Goal: Information Seeking & Learning: Learn about a topic

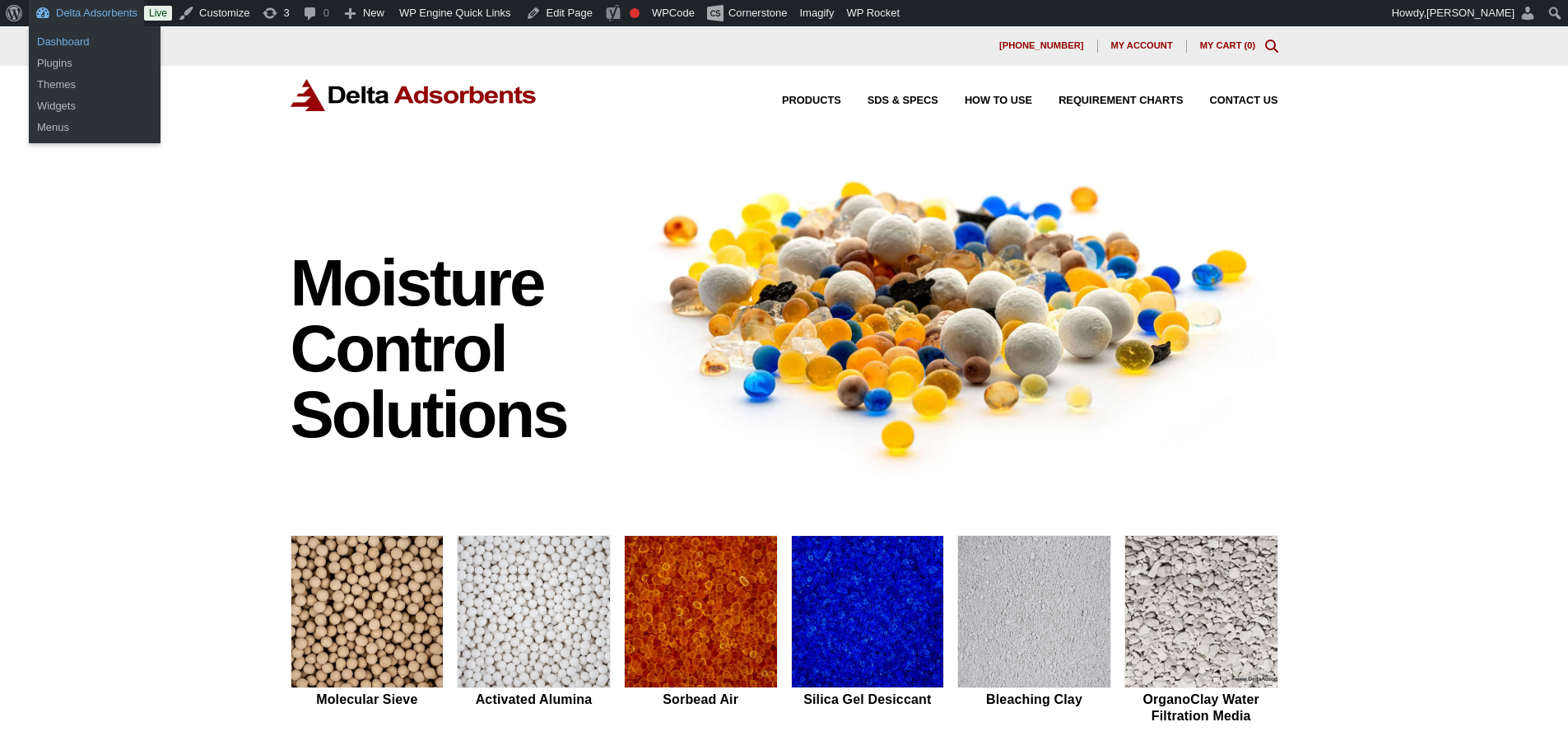
click at [70, 39] on link "Dashboard" at bounding box center [94, 42] width 132 height 22
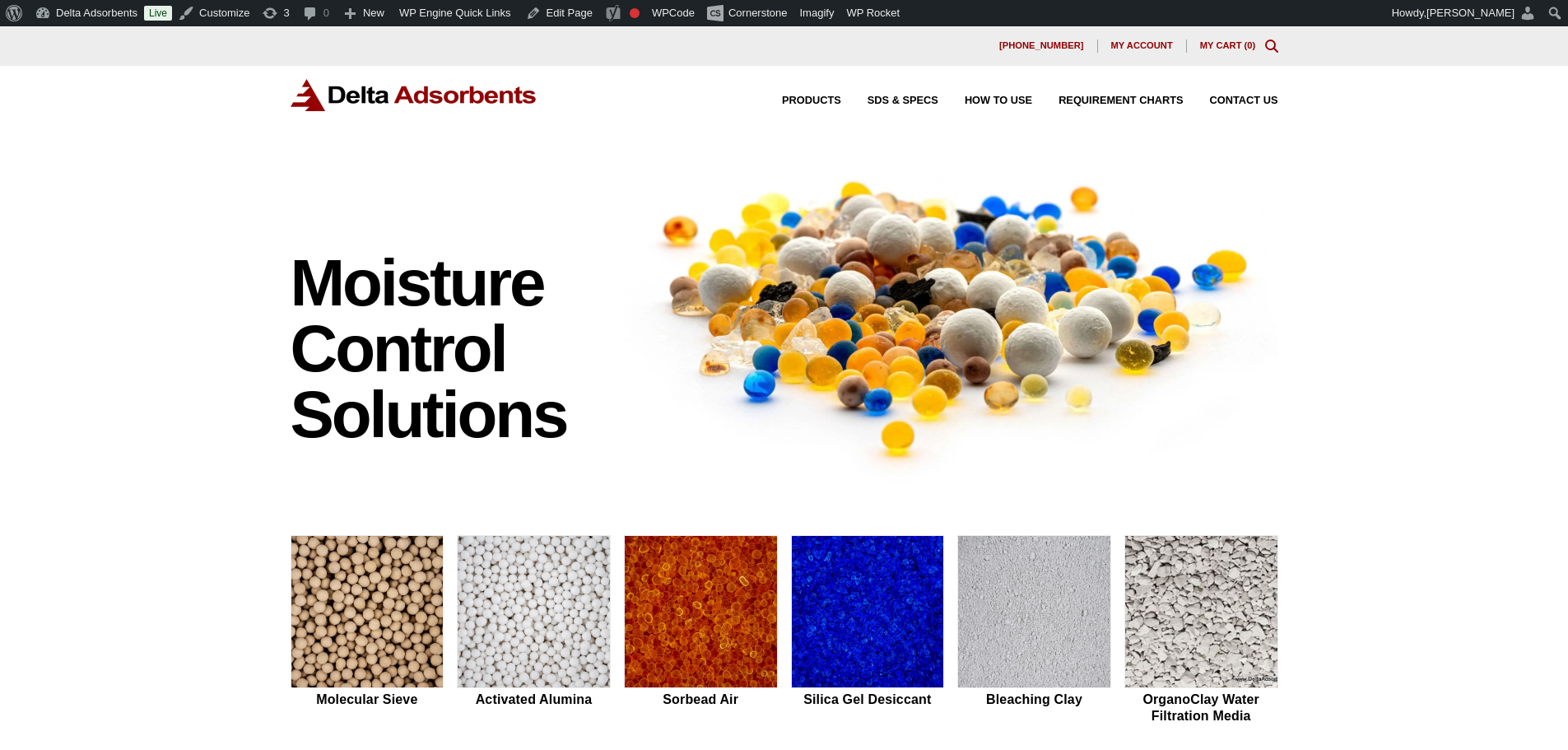
click at [102, 231] on div "Moisture Control Solutions Moisture control solutions Molecular Sieve Activated…" at bounding box center [784, 695] width 1568 height 1089
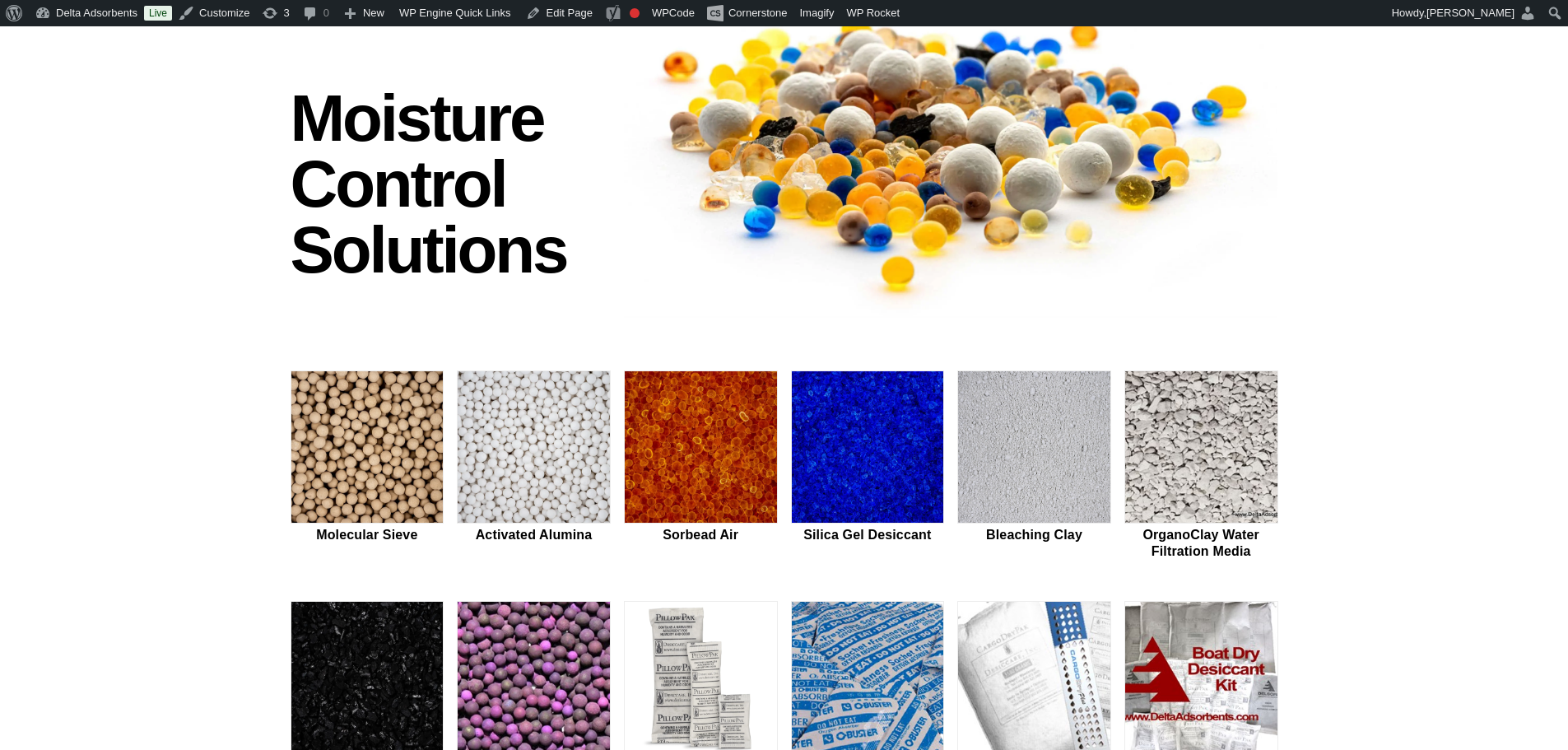
scroll to position [329, 0]
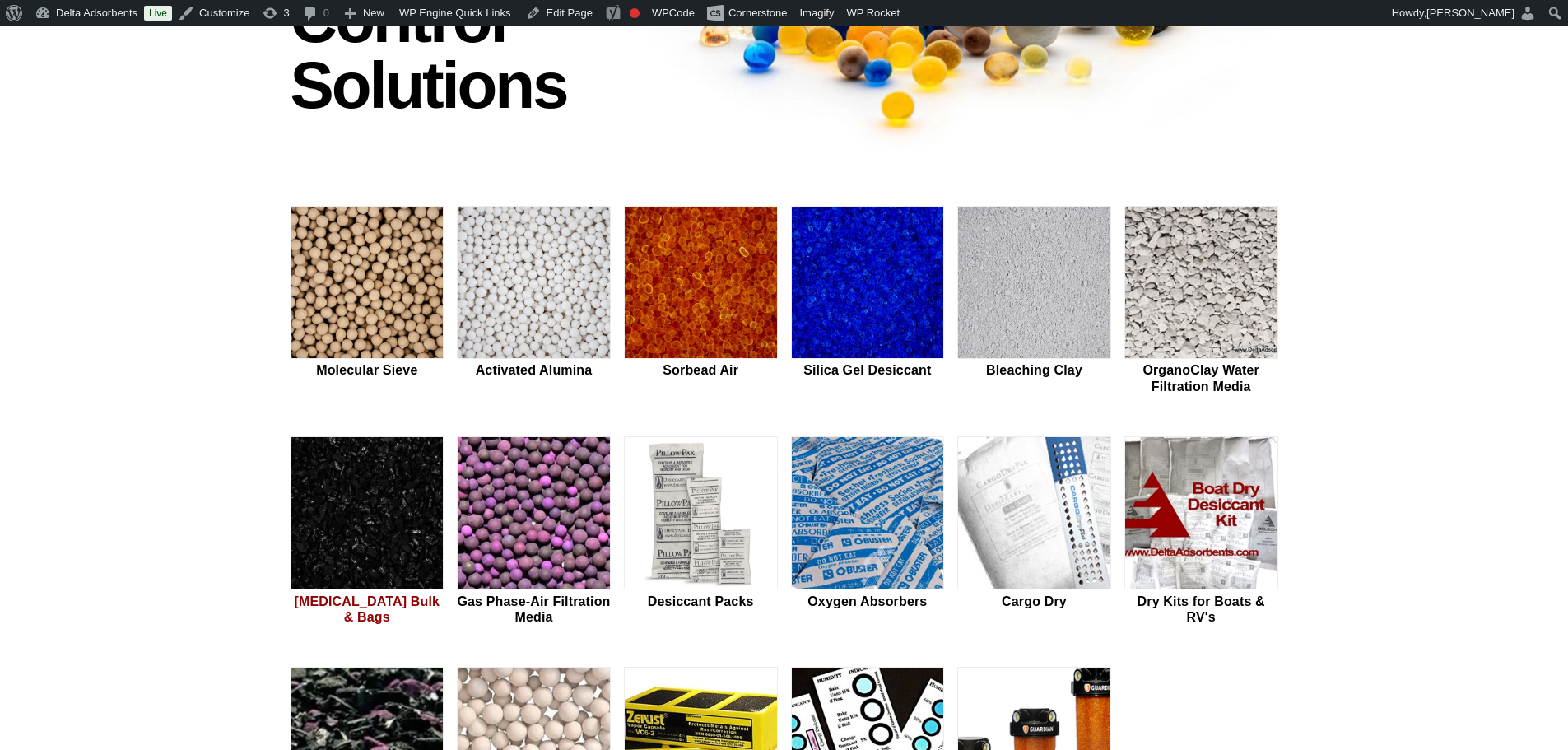
click at [400, 471] on img at bounding box center [368, 513] width 153 height 153
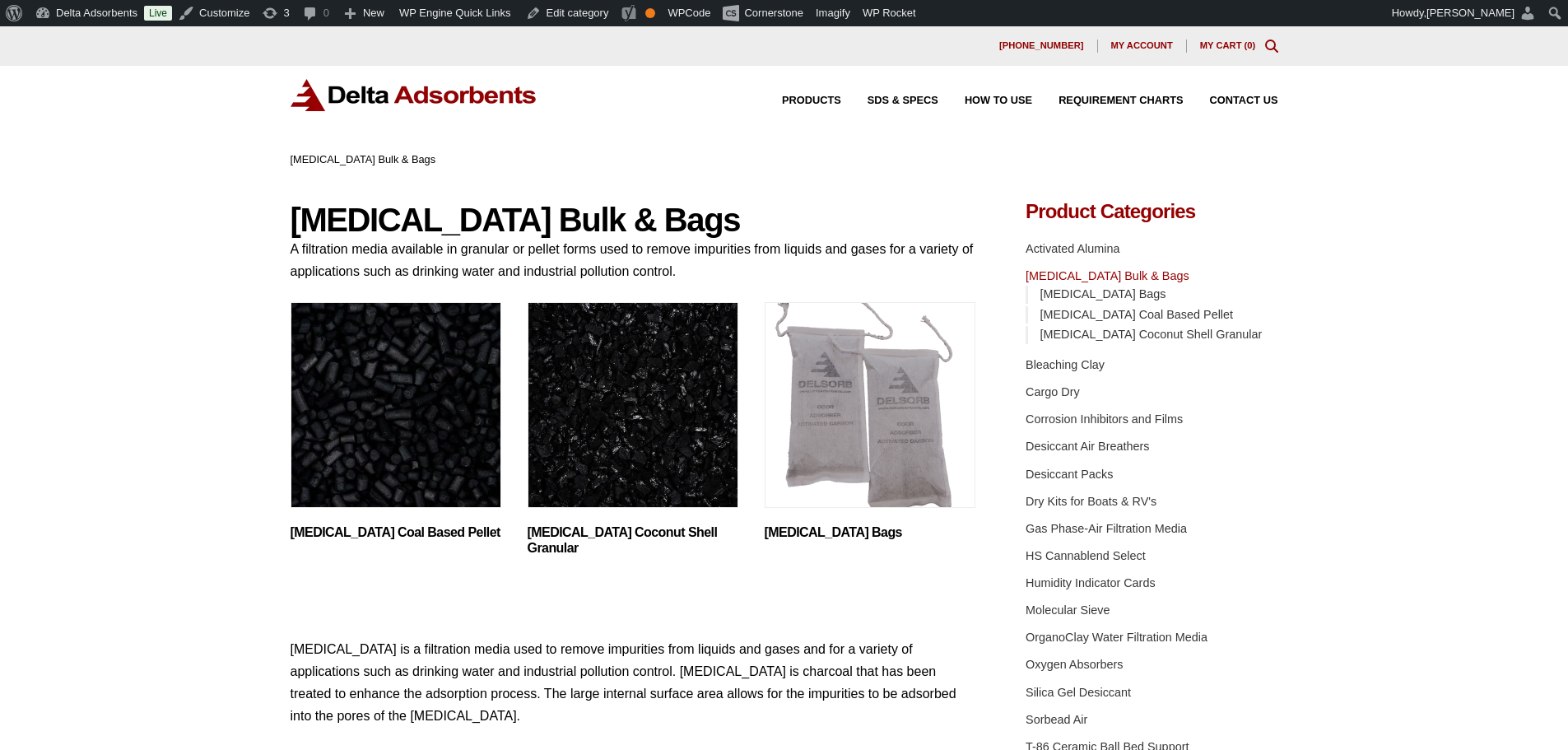
click at [573, 414] on img "Visit product category Activated Carbon Coconut Shell Granular" at bounding box center [633, 405] width 211 height 205
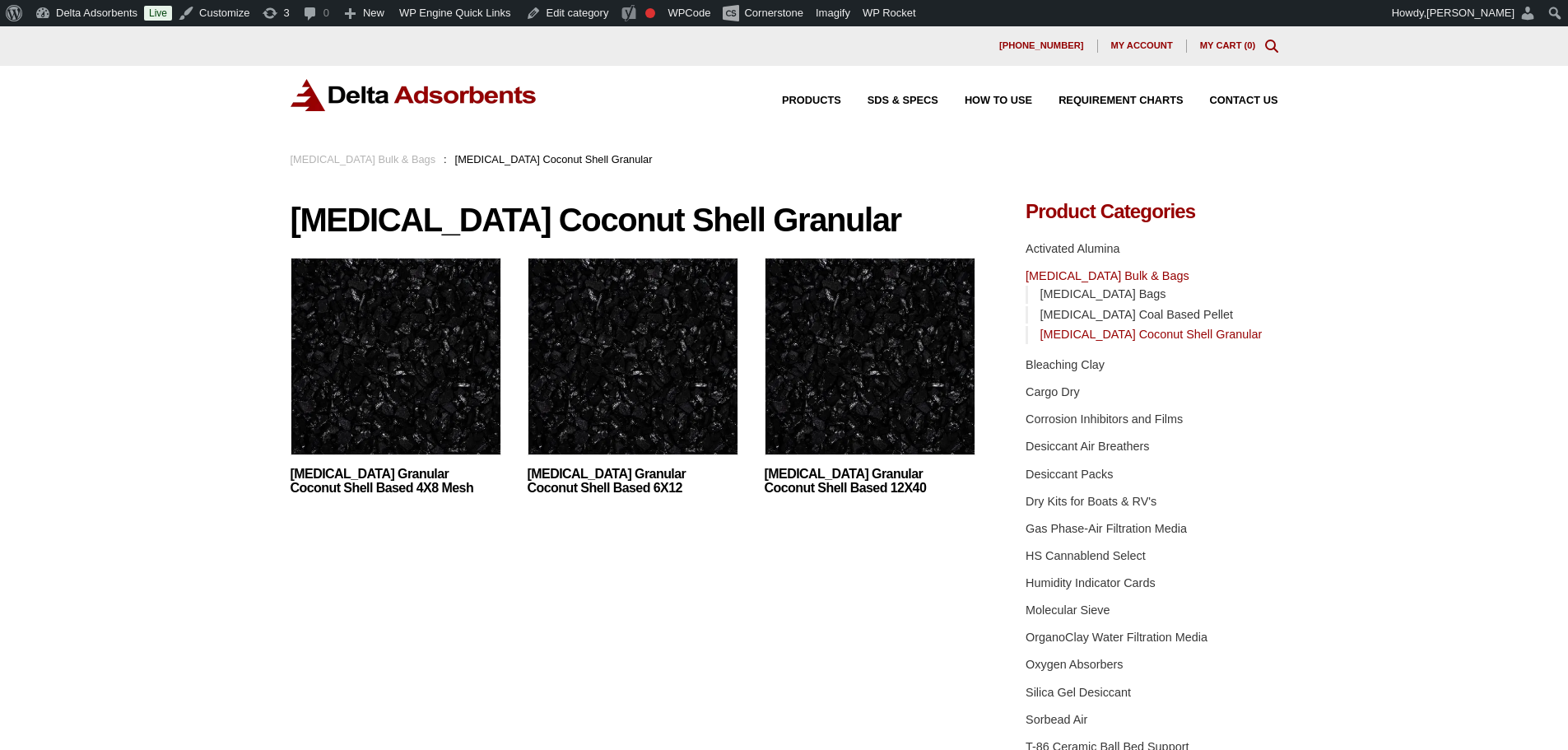
click at [900, 386] on img at bounding box center [870, 360] width 211 height 205
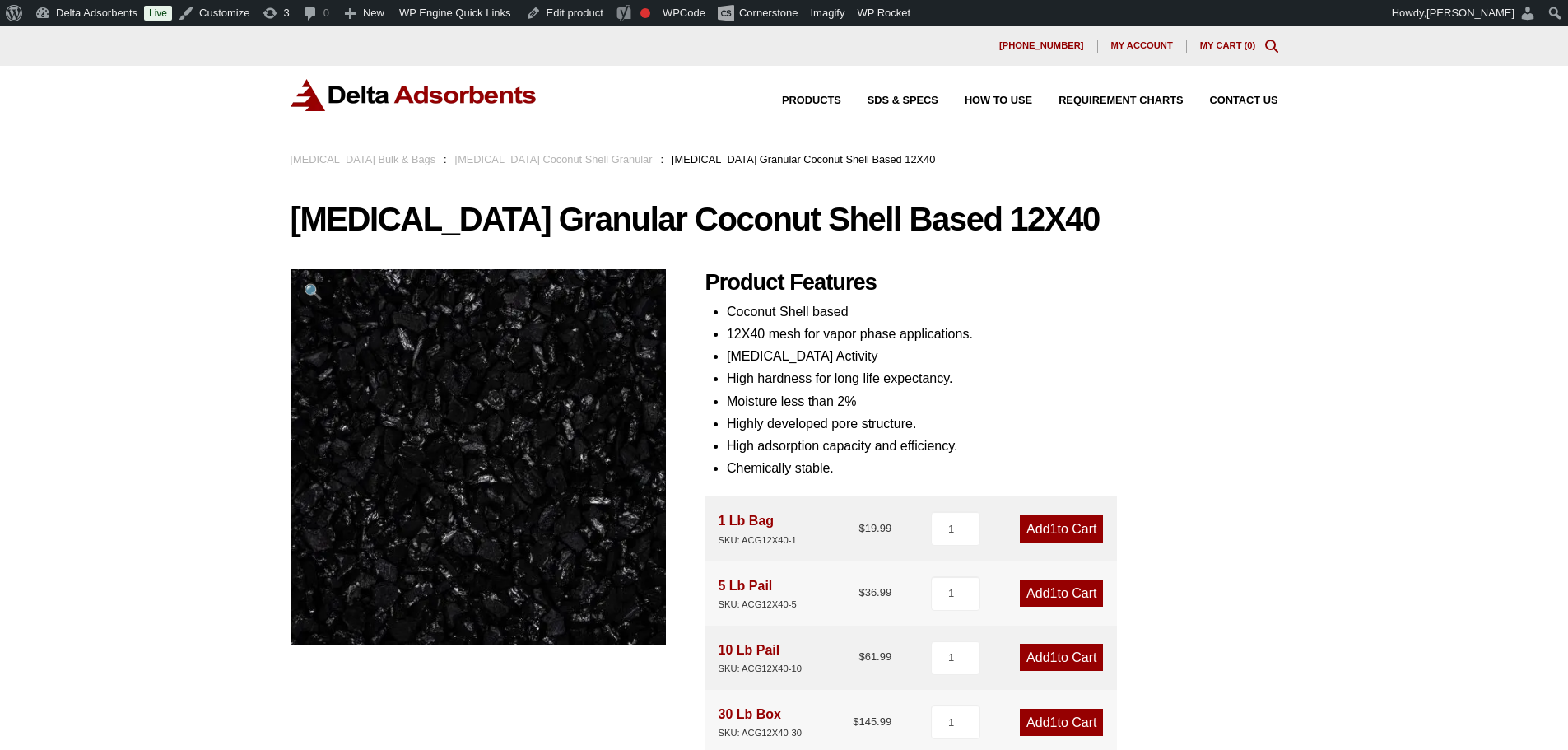
click at [373, 65] on div "Products SDS & SPECS How to Use Requirement Charts Contact Us" at bounding box center [784, 108] width 1568 height 84
click at [393, 89] on img at bounding box center [414, 95] width 247 height 32
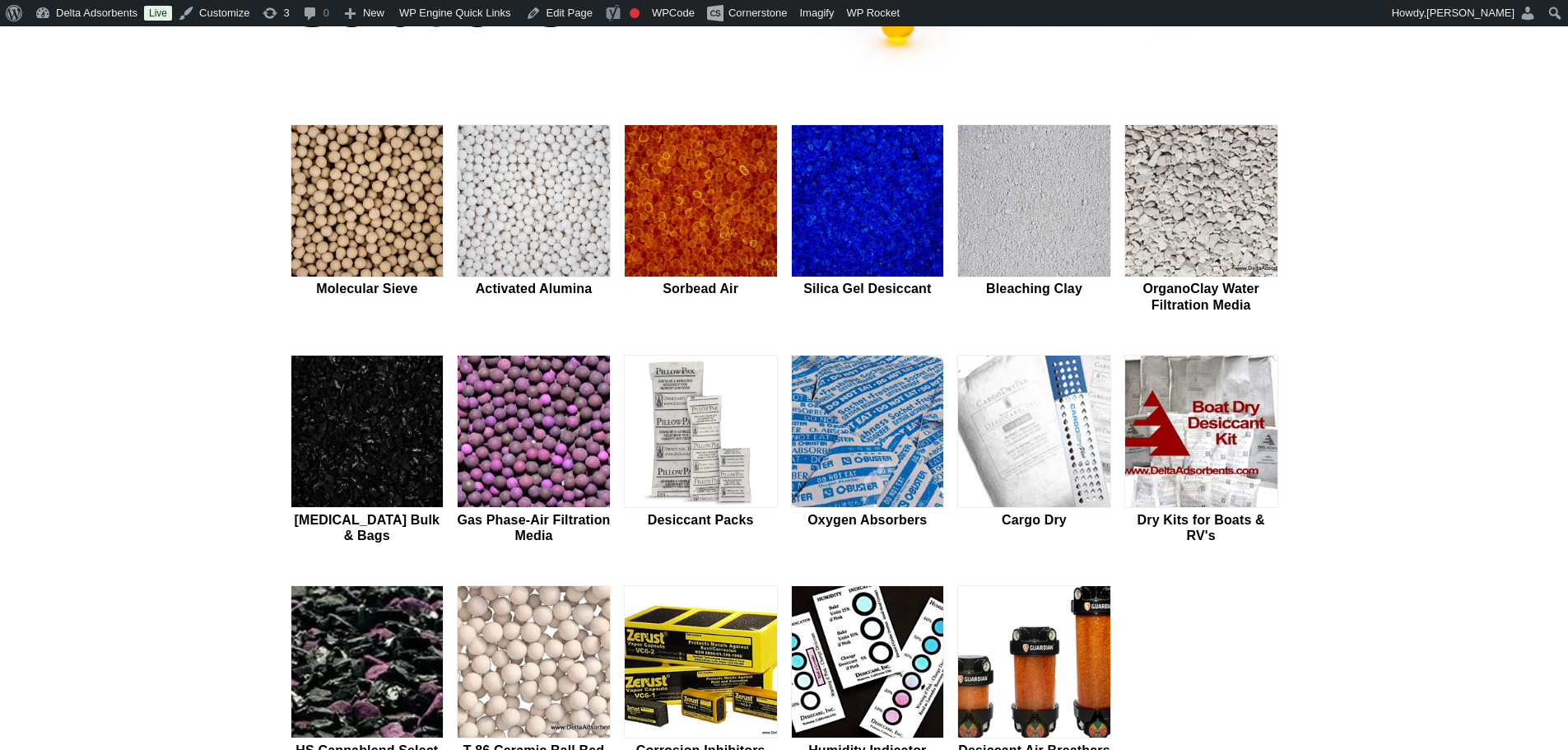
scroll to position [549, 0]
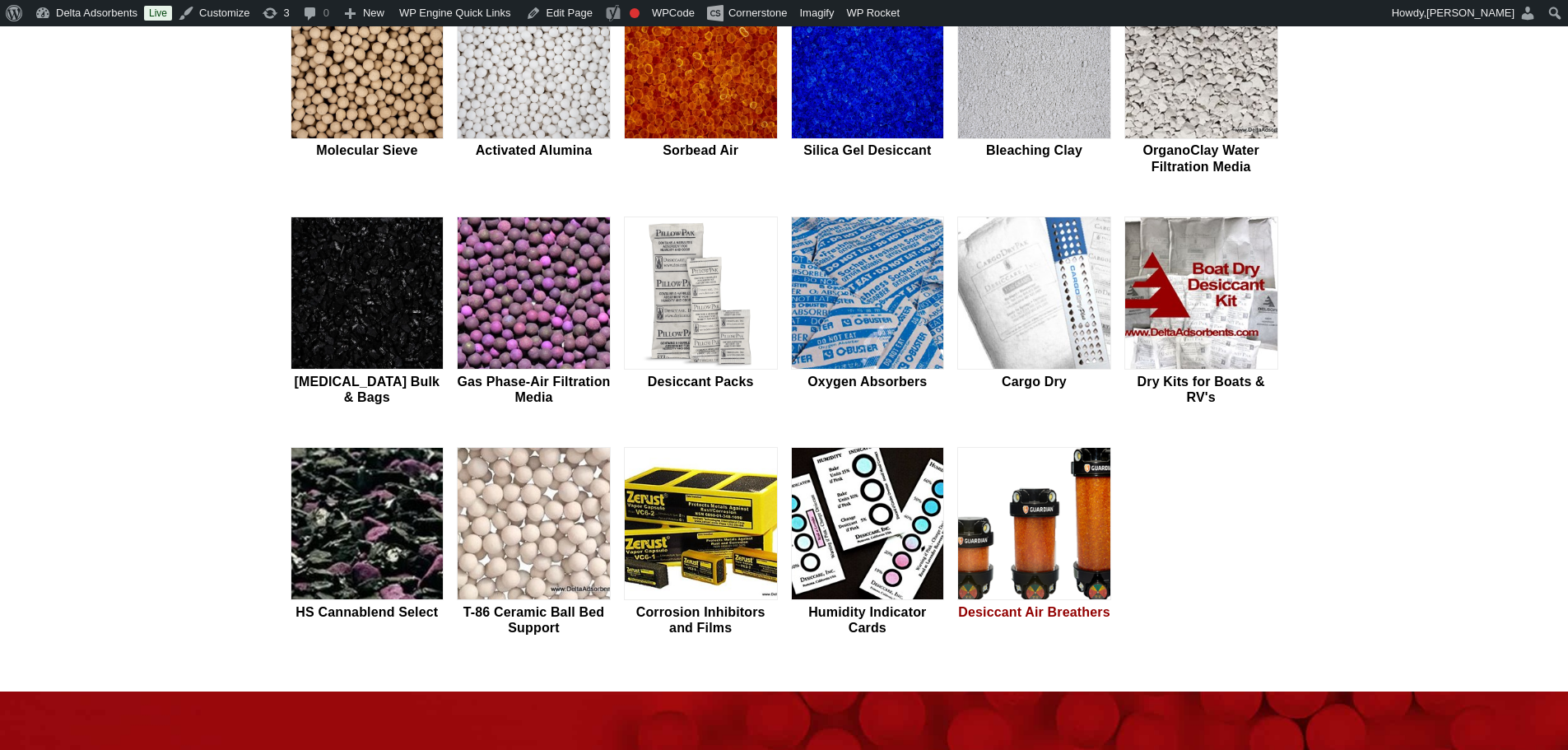
click at [1044, 540] on img at bounding box center [1035, 524] width 153 height 153
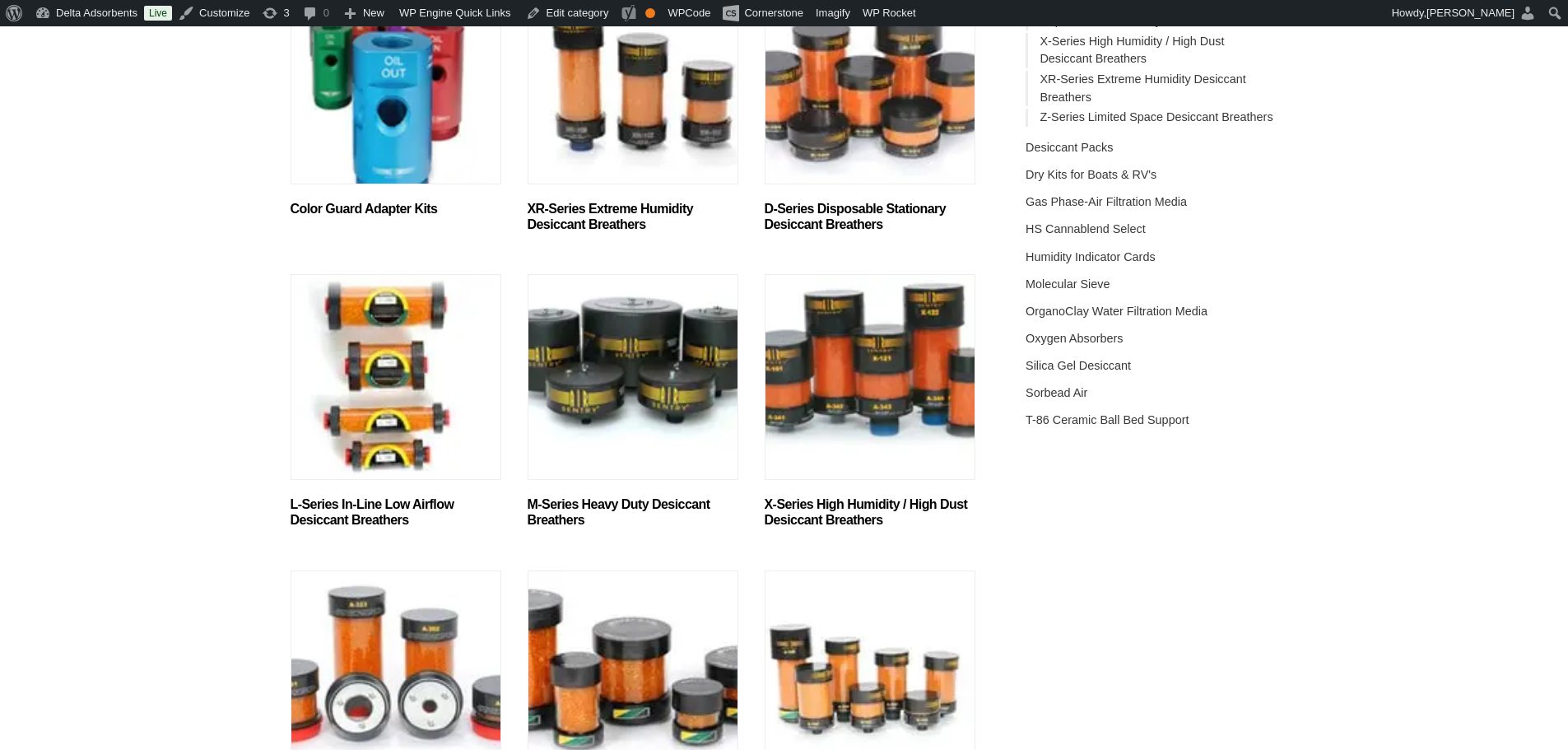
scroll to position [549, 0]
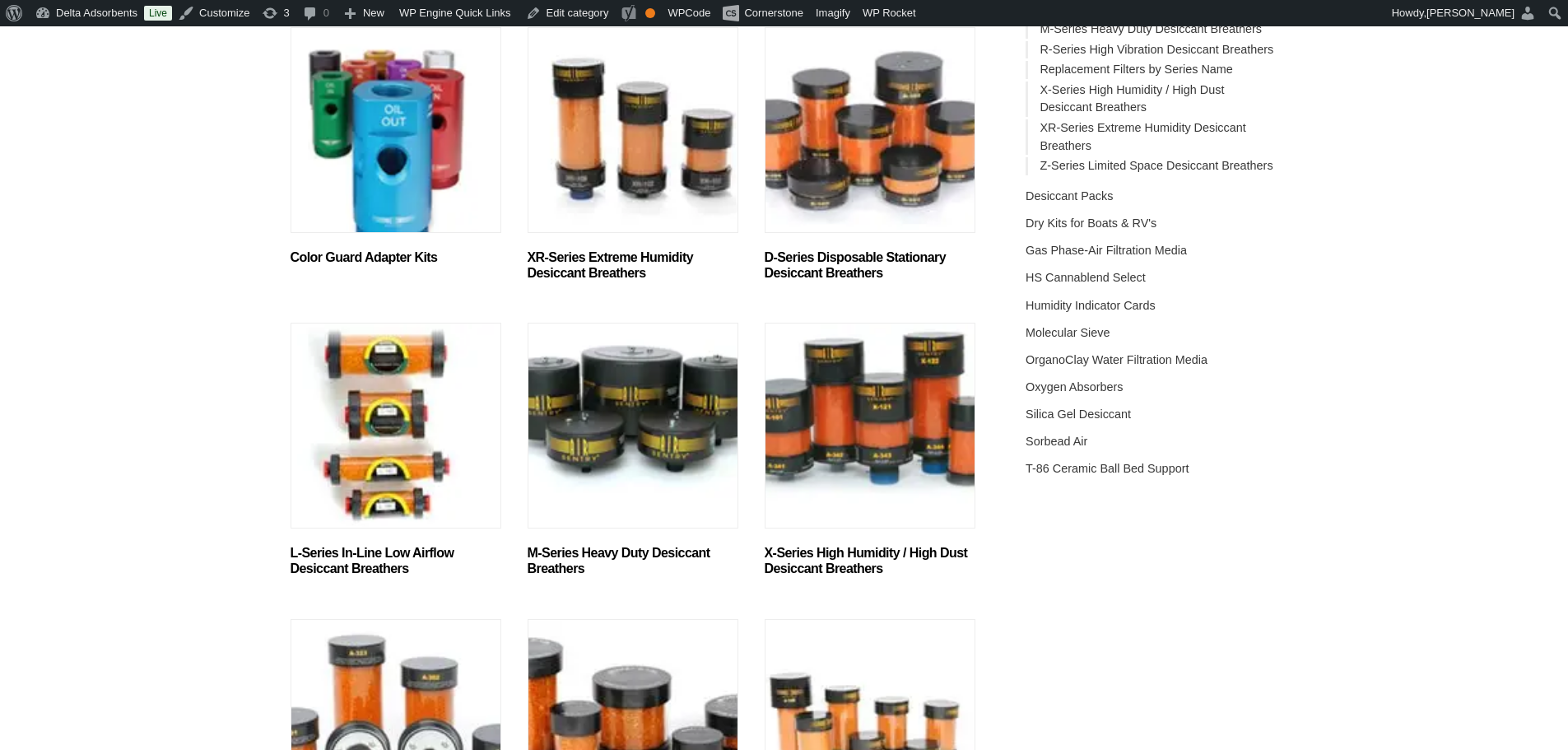
click at [600, 185] on img "Visit product category XR-Series Extreme Humidity Desiccant Breathers" at bounding box center [633, 129] width 211 height 205
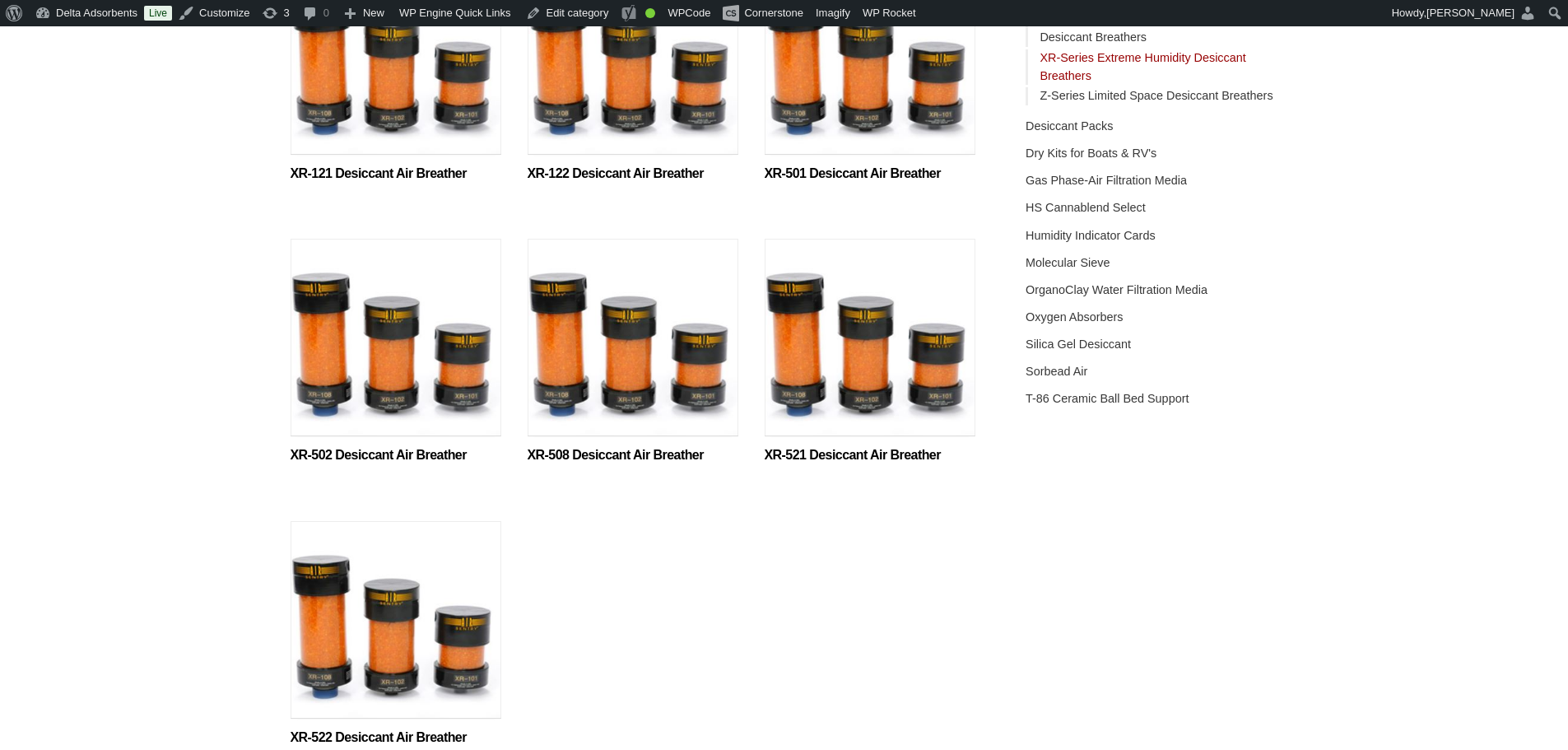
scroll to position [658, 0]
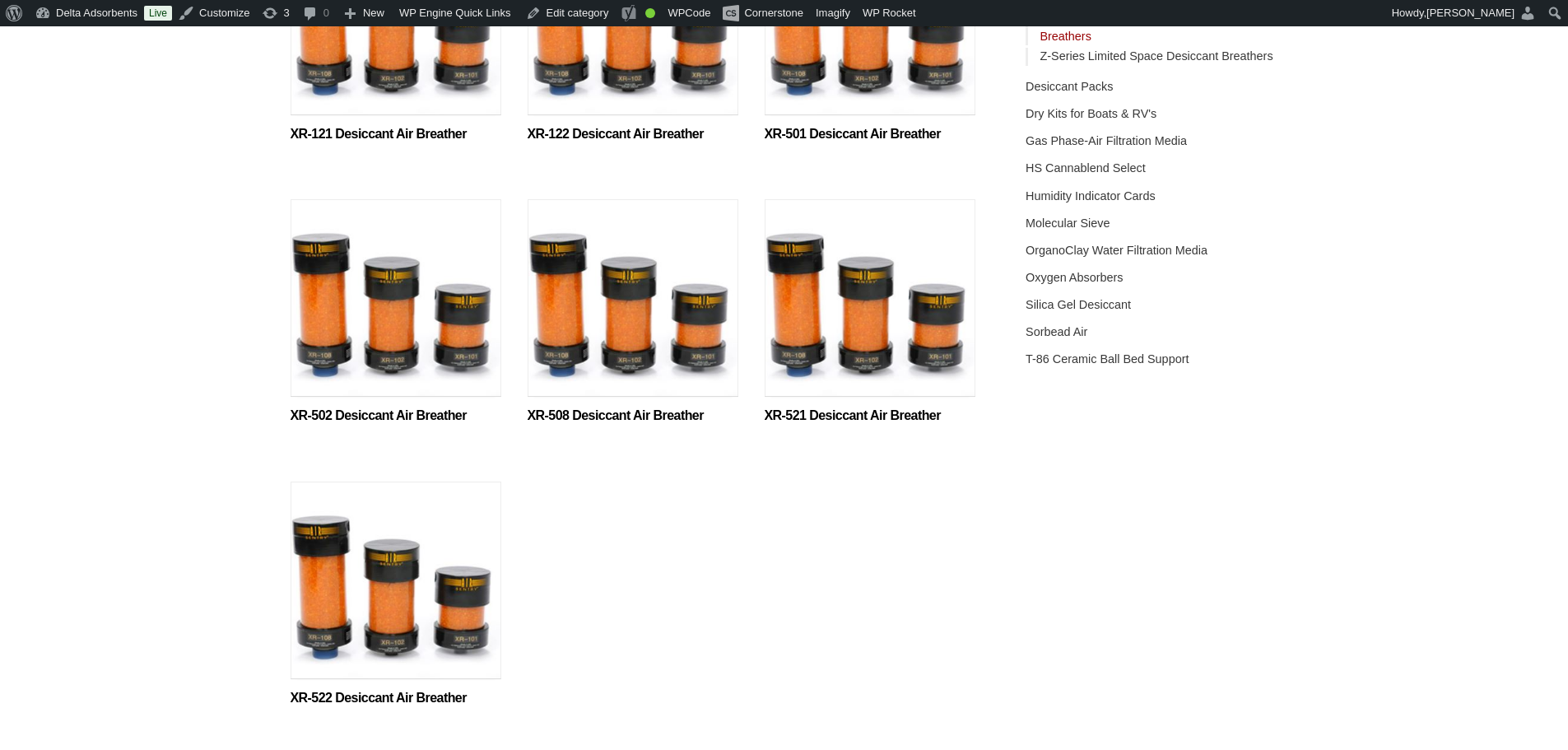
click at [824, 72] on img at bounding box center [870, 20] width 211 height 205
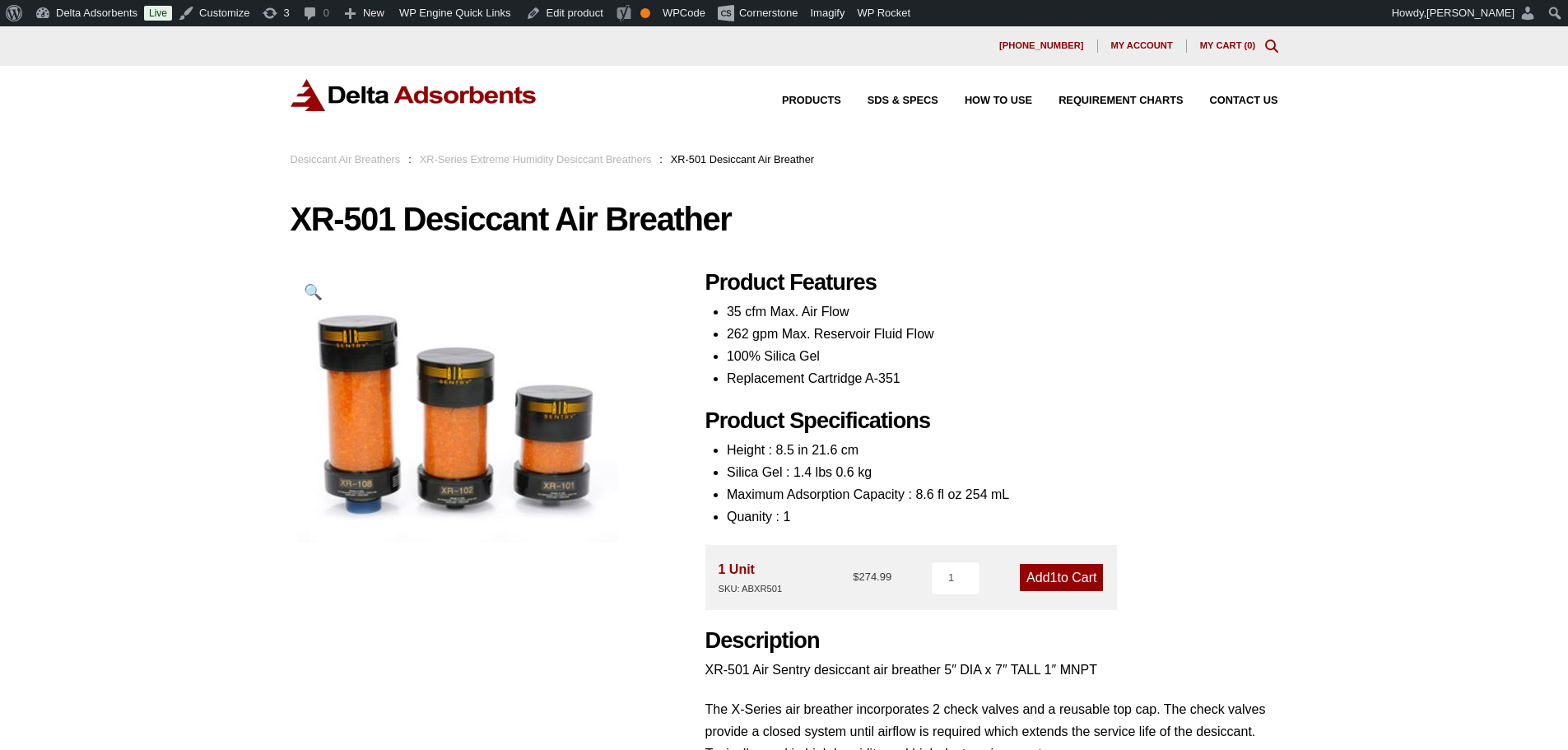
click at [470, 83] on img at bounding box center [414, 95] width 247 height 32
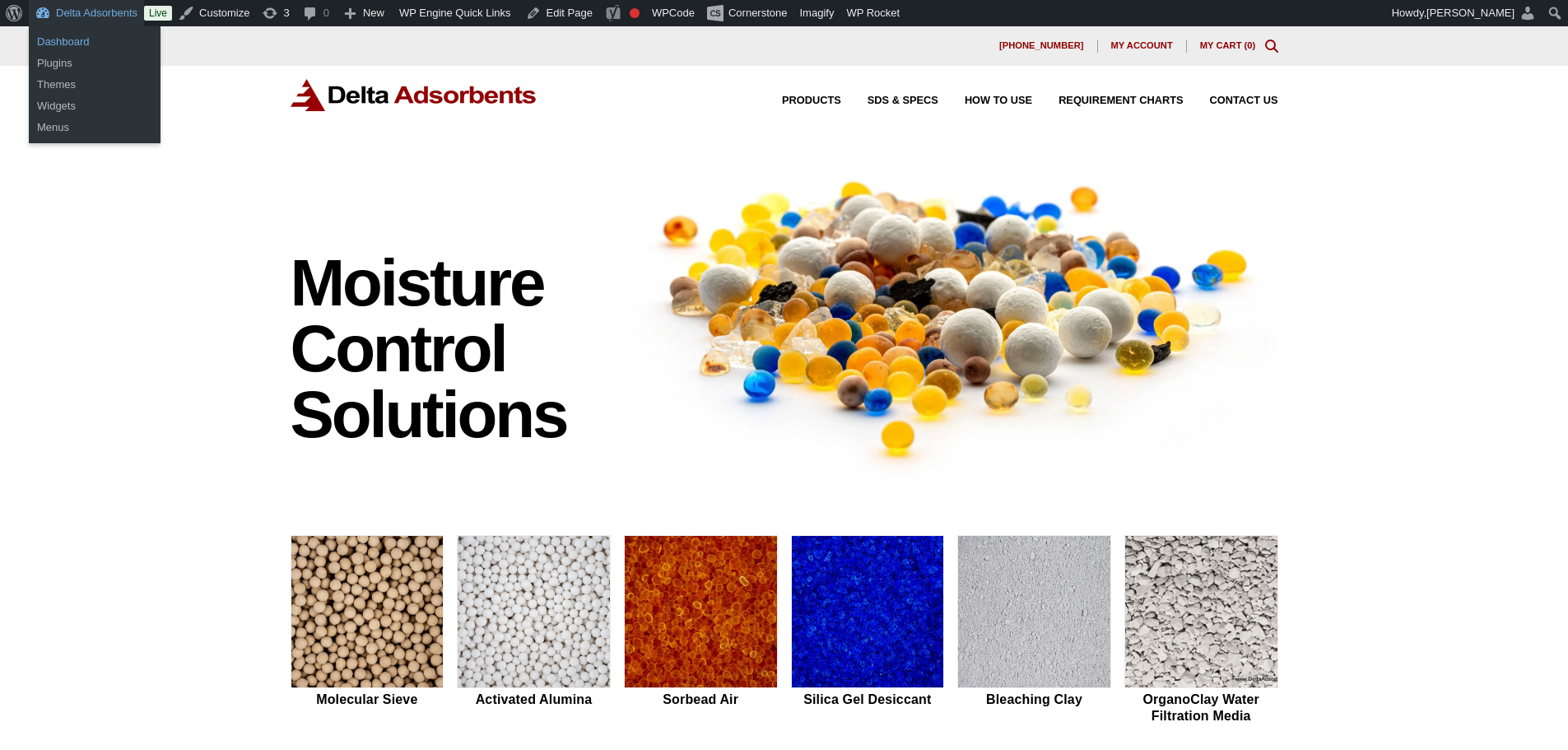
click at [72, 42] on link "Dashboard" at bounding box center [94, 42] width 132 height 22
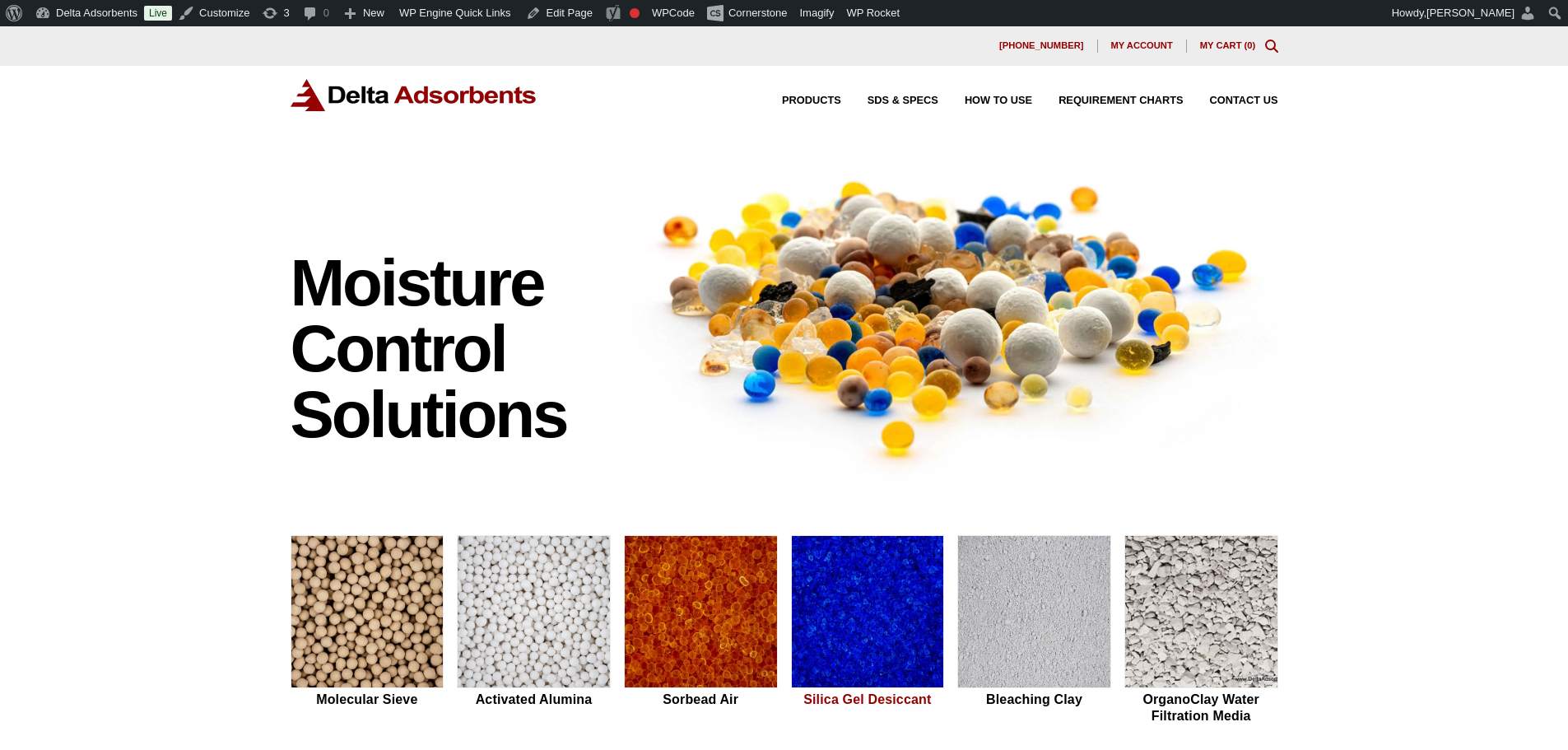
click at [810, 617] on img at bounding box center [868, 612] width 153 height 153
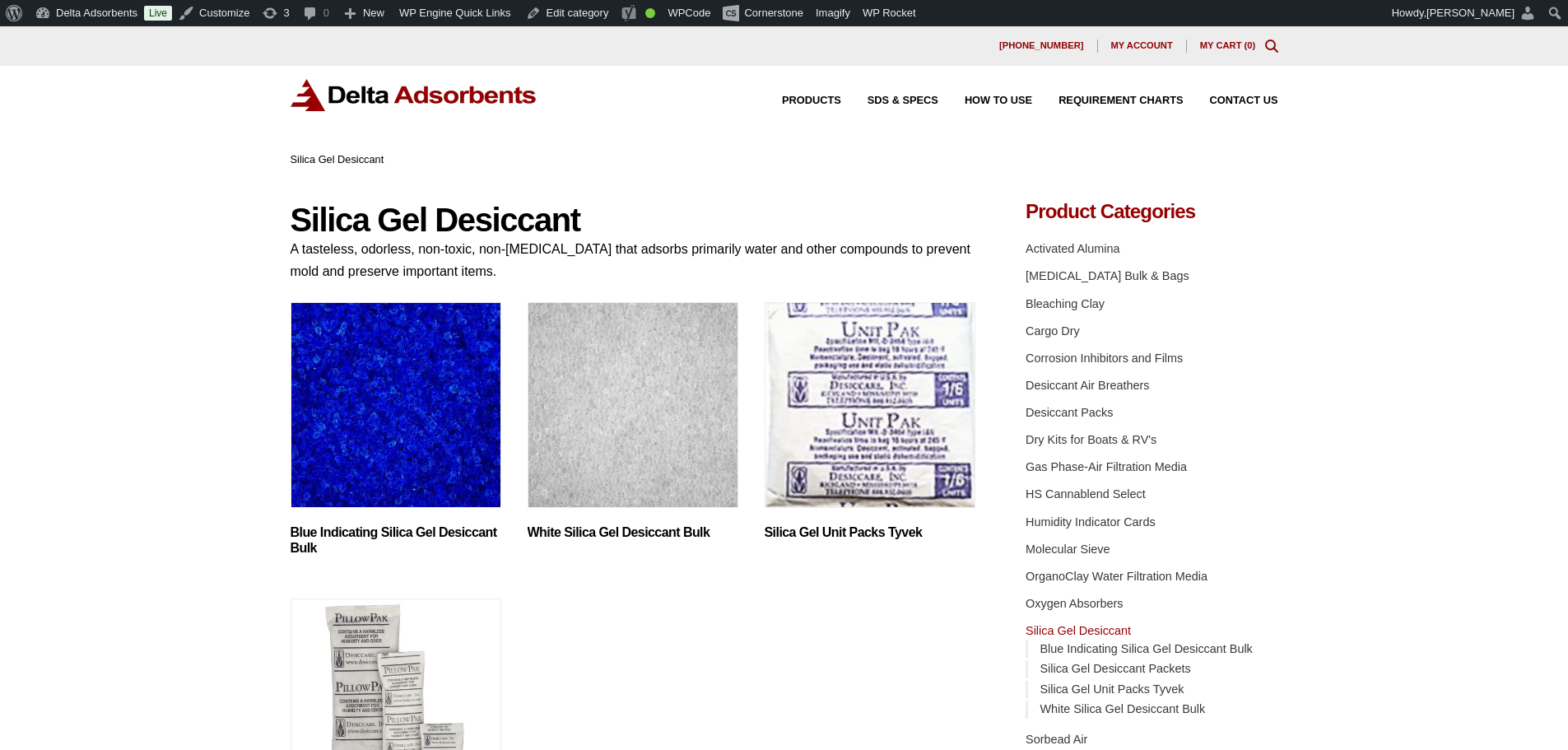
click at [435, 450] on img "Visit product category Blue Indicating Silica Gel Desiccant Bulk" at bounding box center [396, 405] width 211 height 205
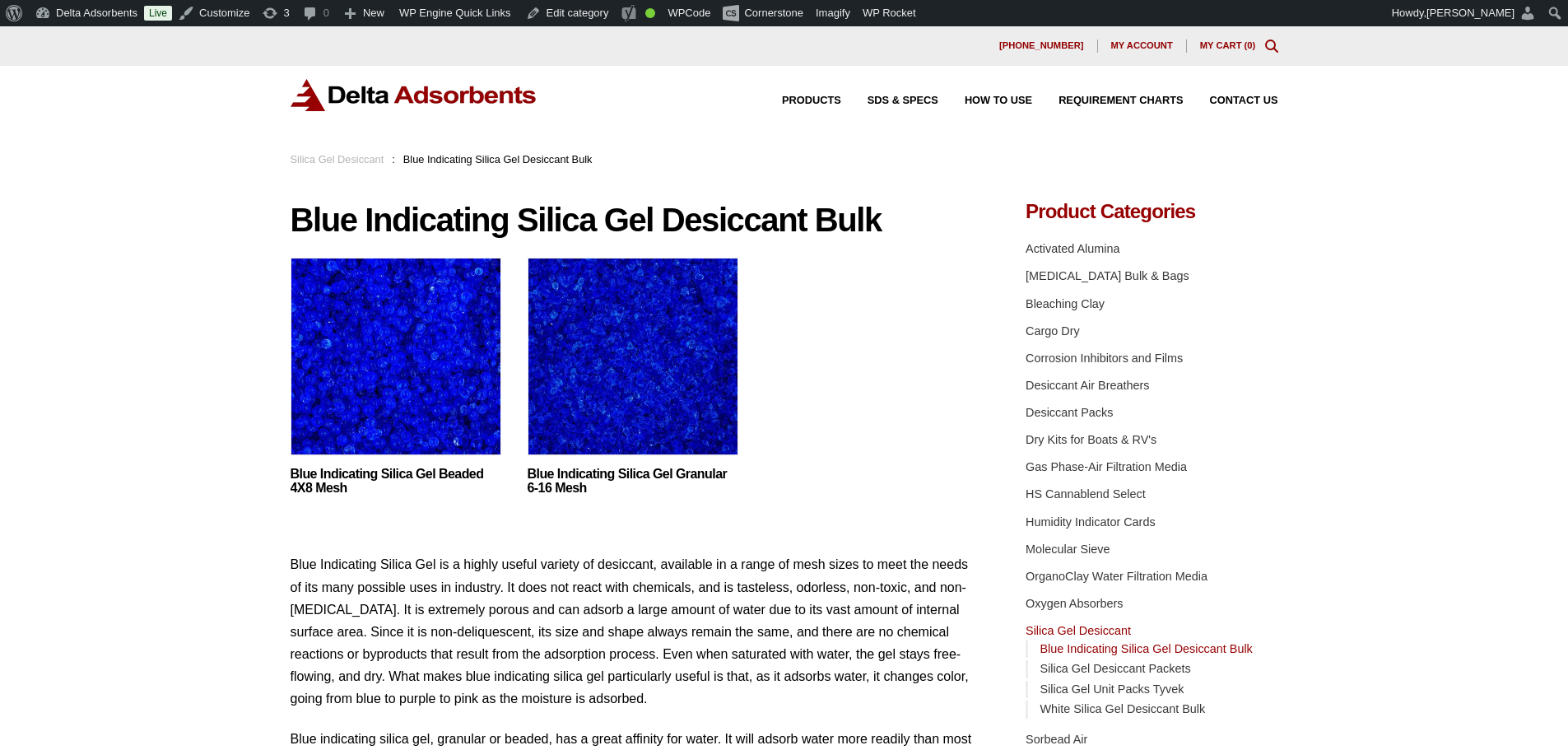
click at [455, 386] on img at bounding box center [396, 360] width 211 height 205
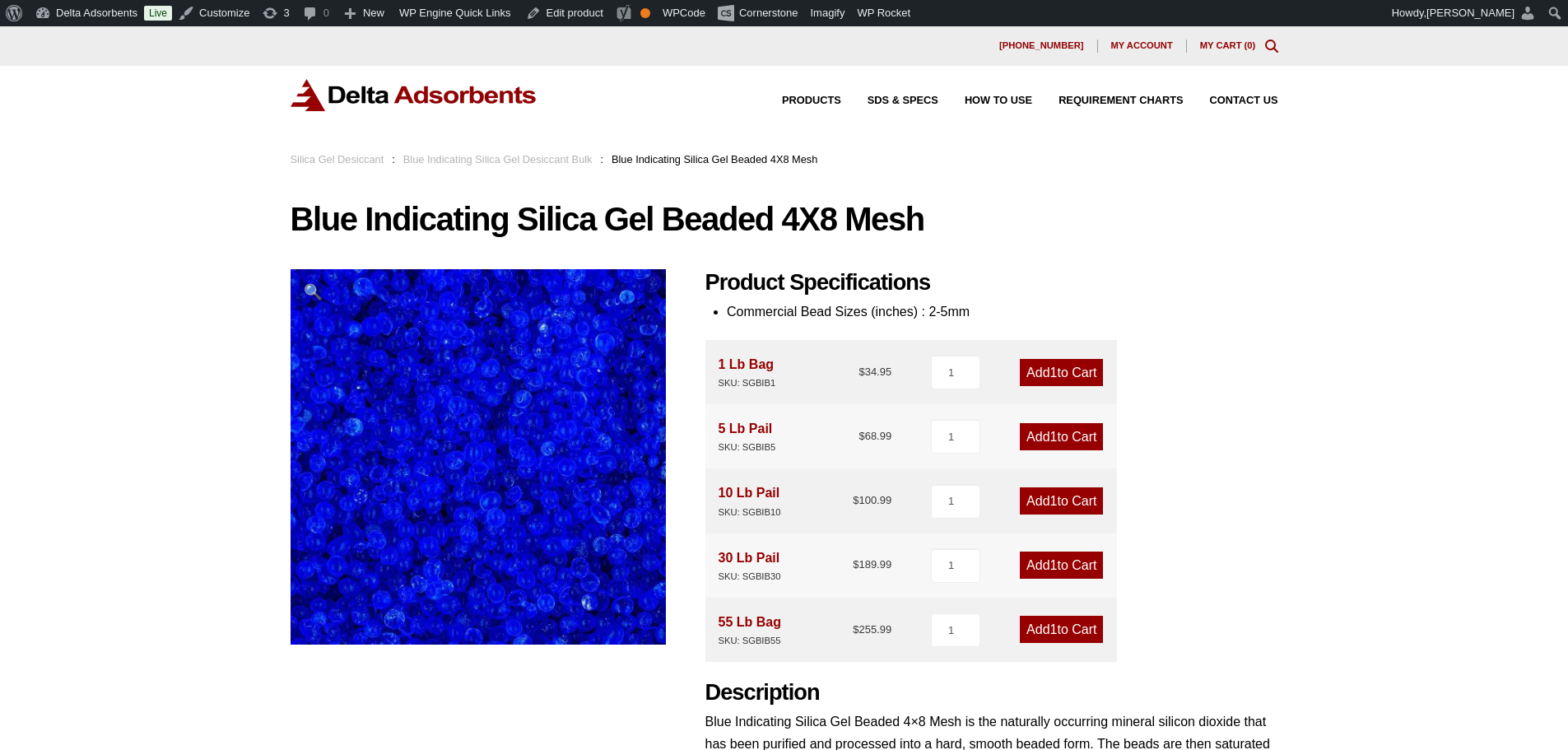
click at [498, 103] on img at bounding box center [414, 95] width 247 height 32
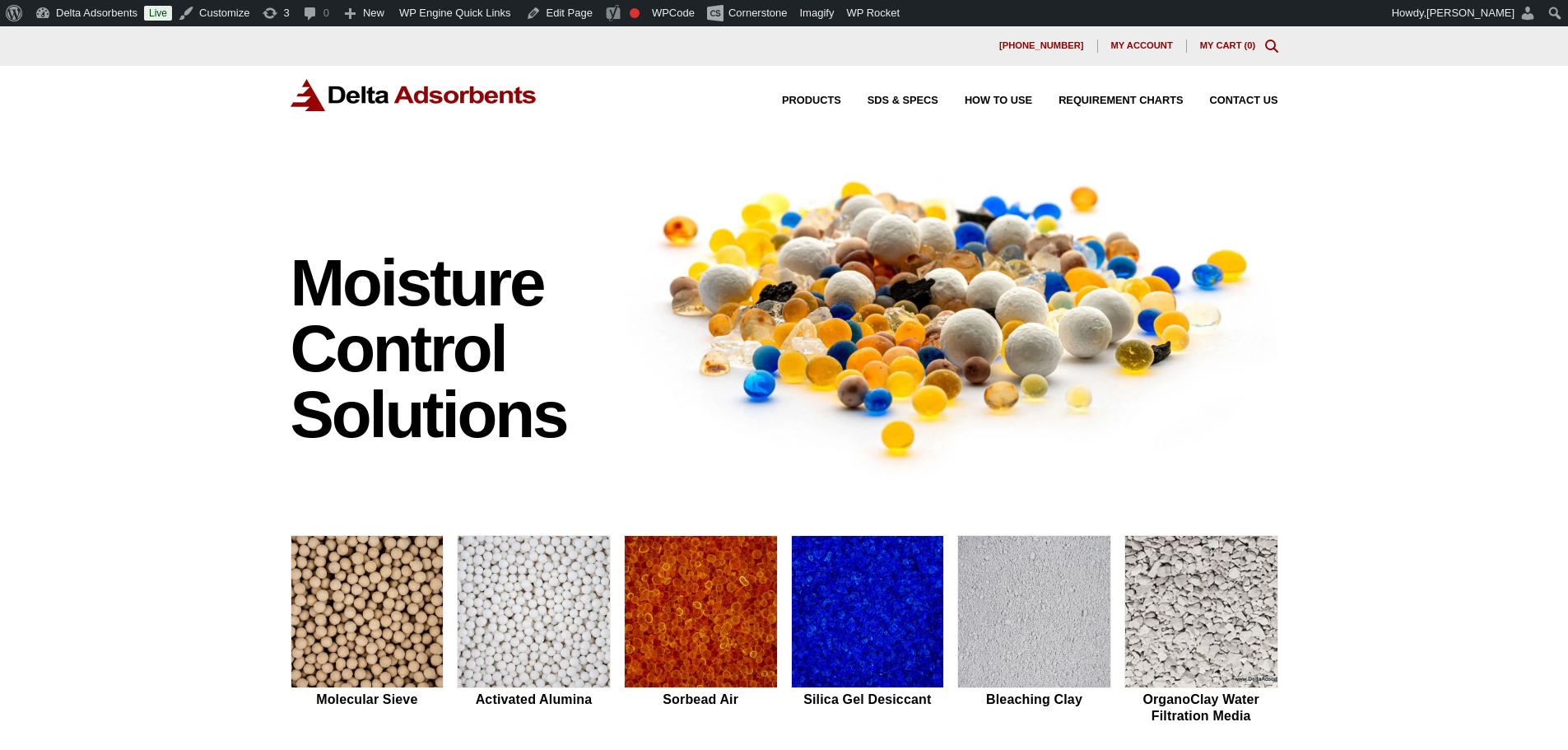
click at [1366, 174] on div "Moisture Control Solutions Moisture control solutions Molecular Sieve Activated…" at bounding box center [784, 695] width 1568 height 1089
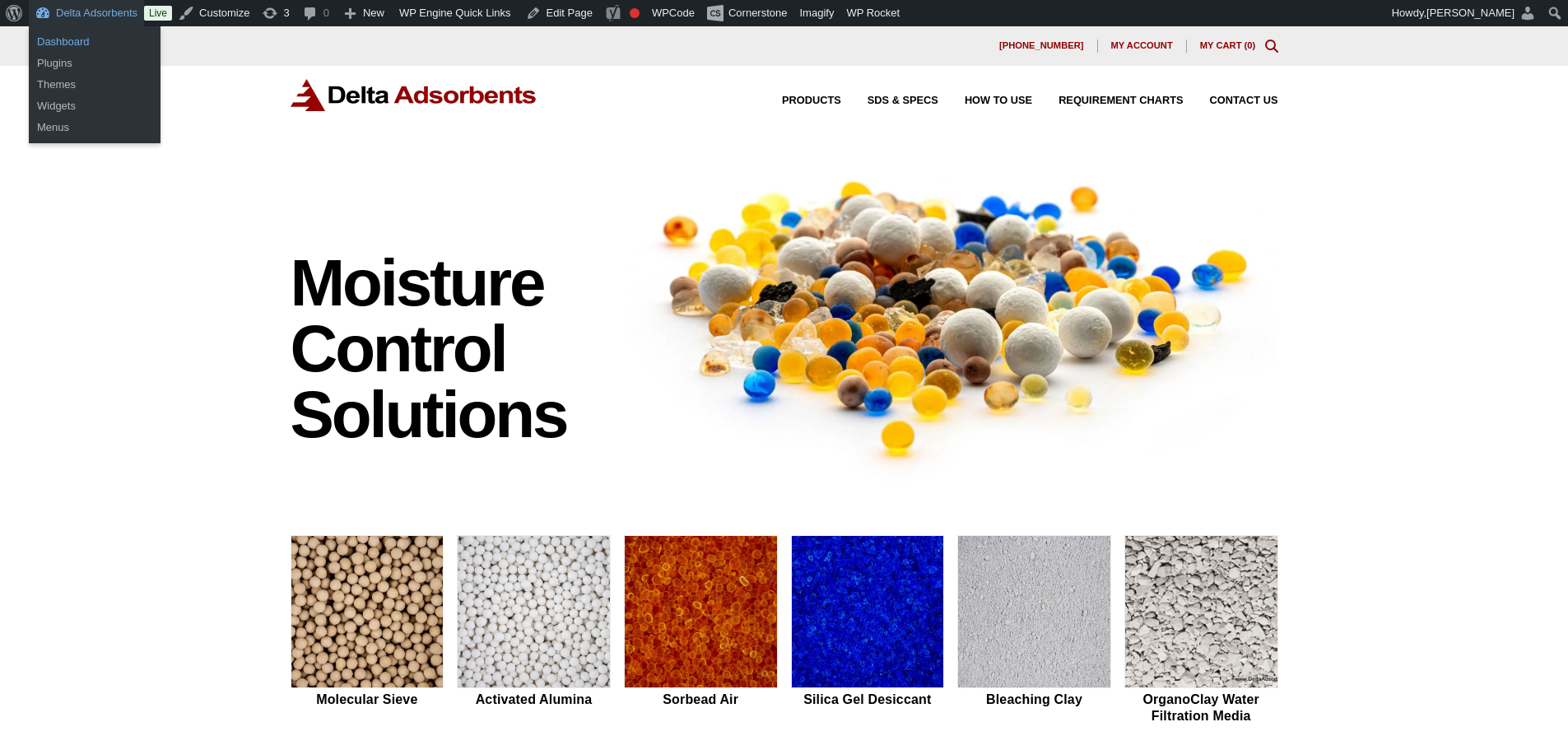
click at [82, 35] on link "Dashboard" at bounding box center [94, 42] width 132 height 22
